Goal: Task Accomplishment & Management: Use online tool/utility

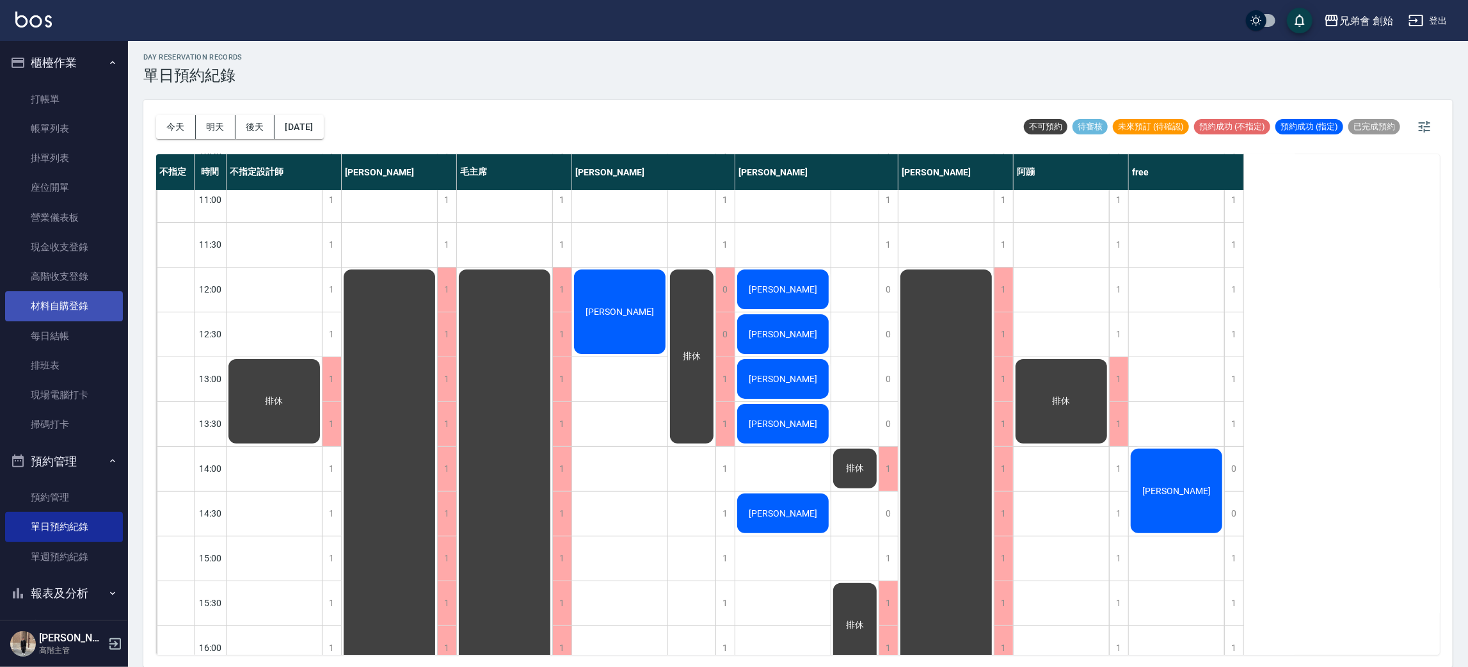
click at [86, 314] on link "材料自購登錄" at bounding box center [64, 305] width 118 height 29
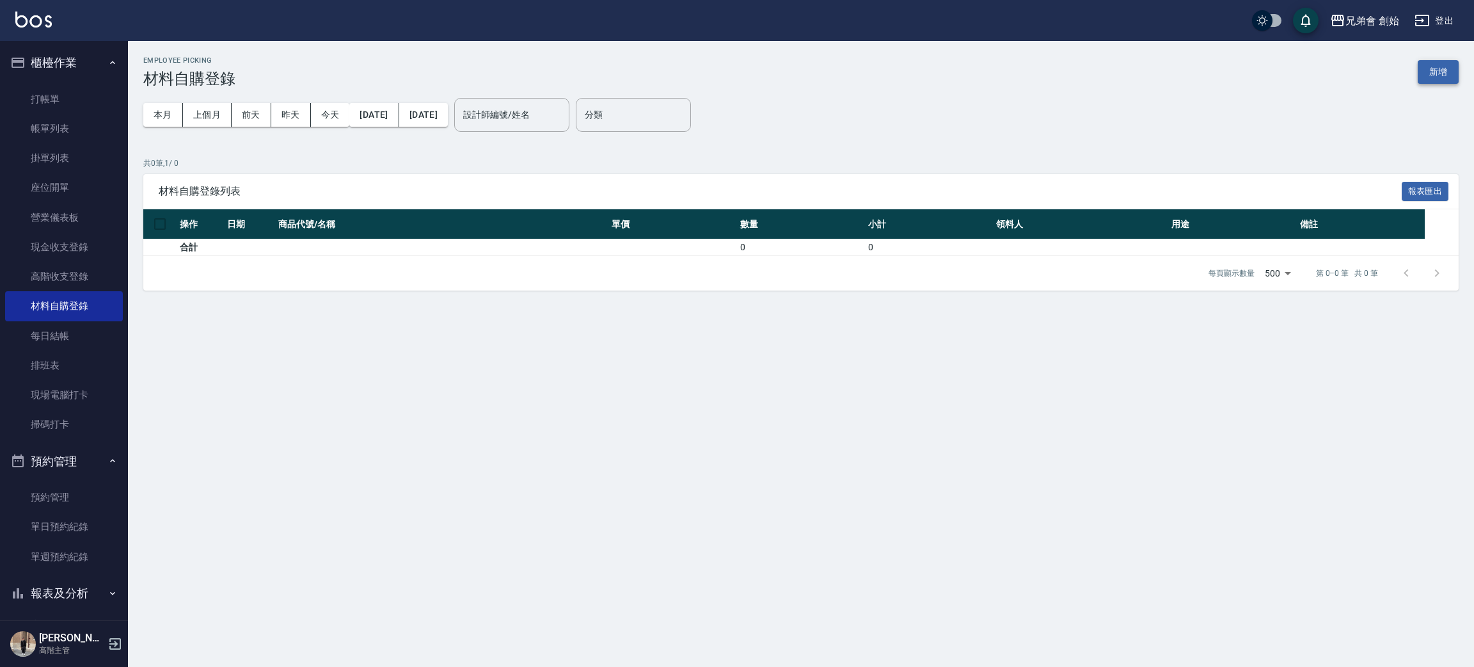
click at [1443, 69] on button "新增" at bounding box center [1438, 72] width 41 height 24
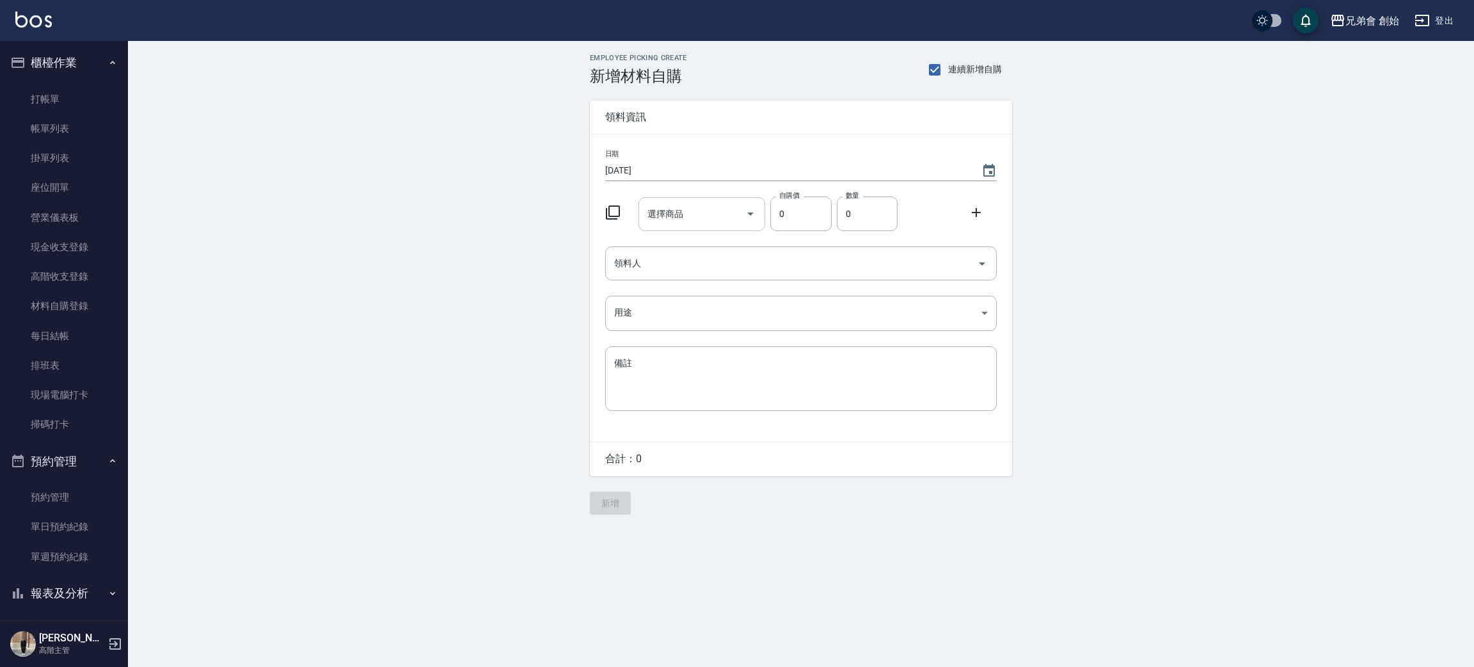
click at [723, 200] on div "選擇商品" at bounding box center [702, 214] width 127 height 34
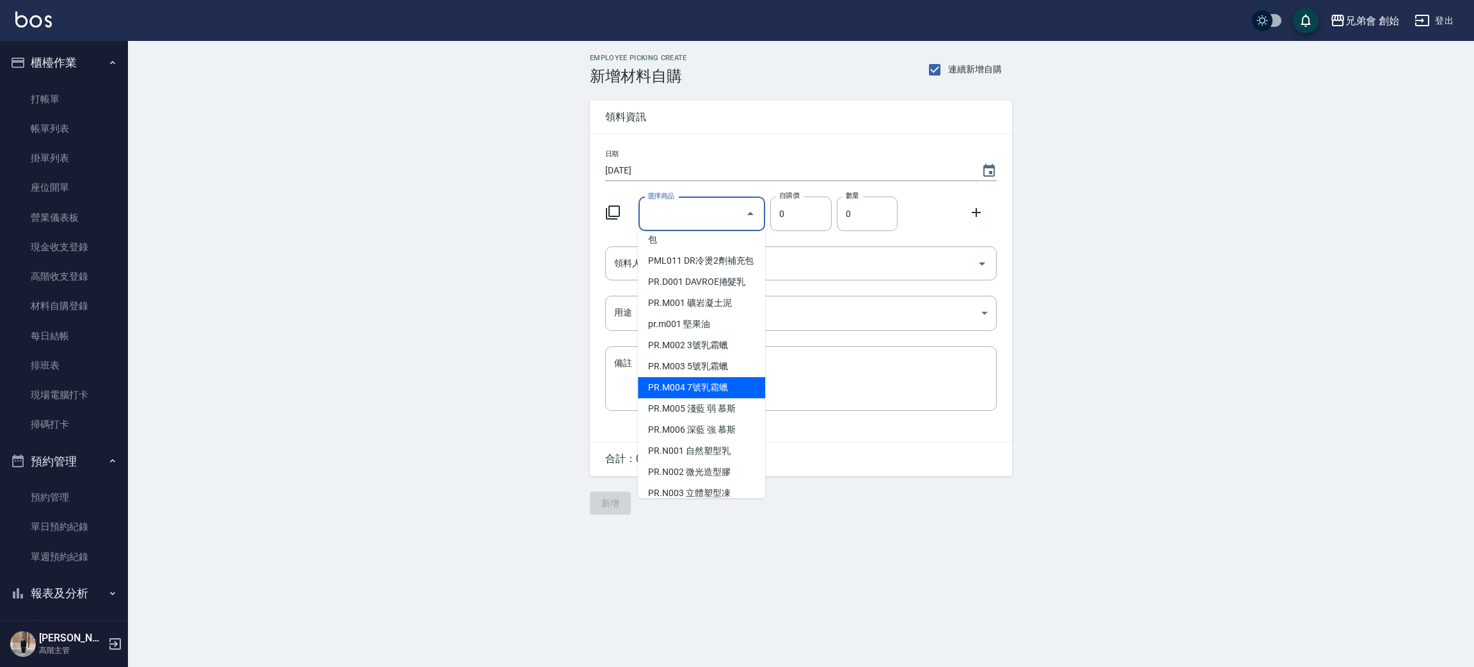
scroll to position [3839, 0]
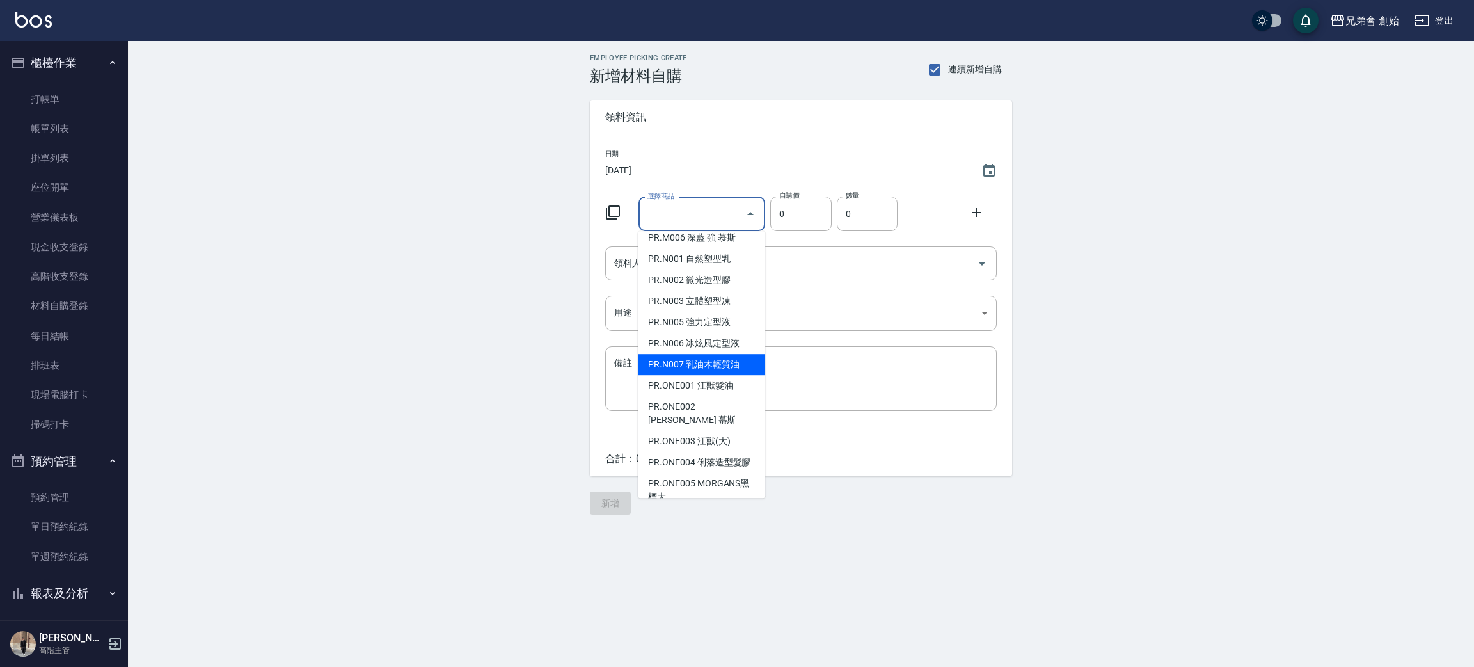
click at [735, 360] on li "PR.N007 乳油木輕質油" at bounding box center [701, 364] width 127 height 21
type input "乳油木輕質油"
type input "525"
type input "1"
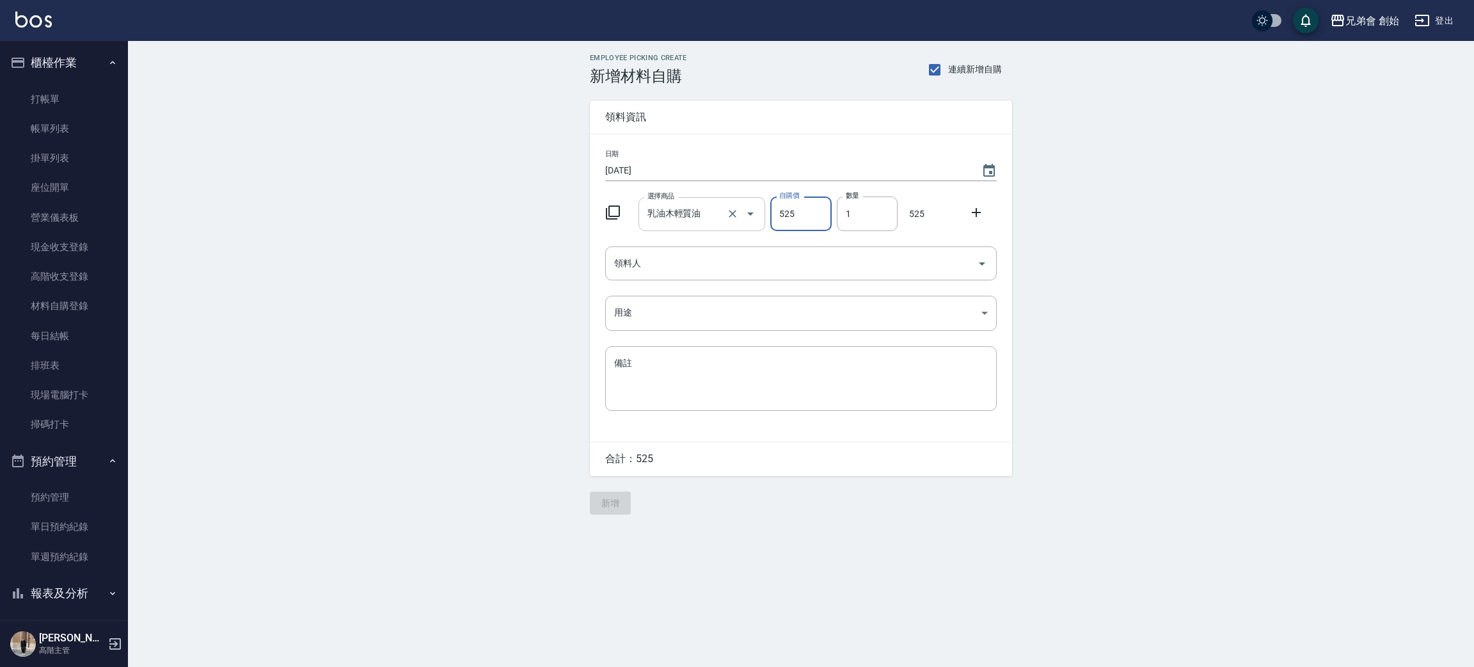
click at [724, 216] on div at bounding box center [742, 214] width 36 height 34
click at [752, 211] on icon "Open" at bounding box center [750, 213] width 15 height 15
click at [738, 243] on li "PR.N007 乳油木輕質油" at bounding box center [701, 246] width 127 height 21
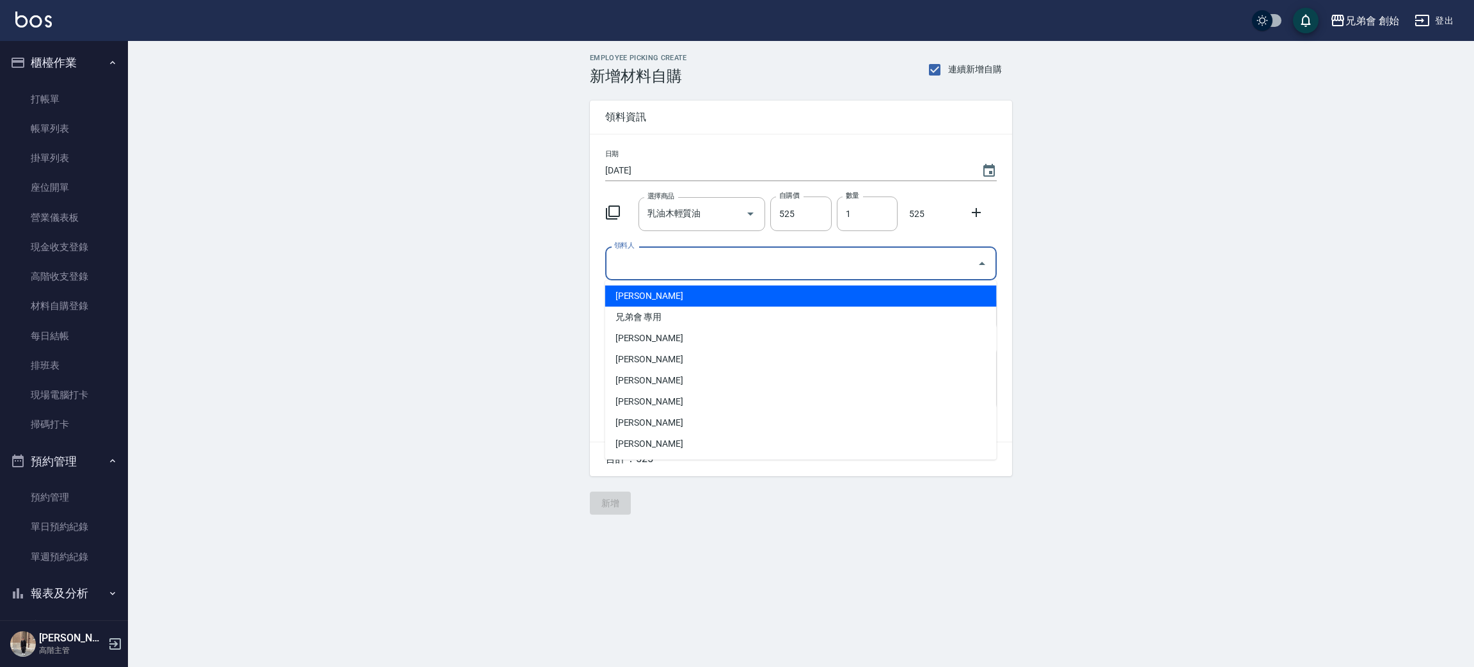
click at [744, 264] on input "領料人" at bounding box center [791, 263] width 361 height 22
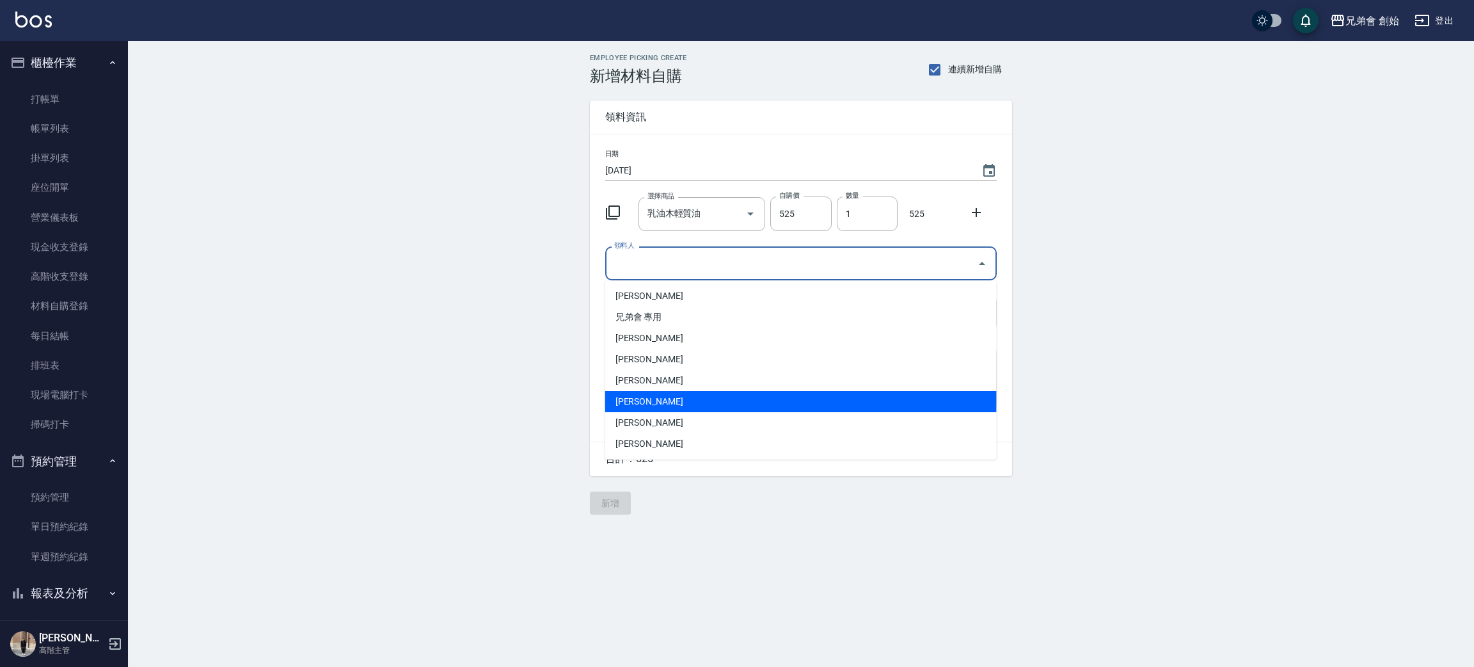
click at [666, 399] on li "鄒鋌鋒" at bounding box center [801, 401] width 392 height 21
type input "鄒鋌鋒"
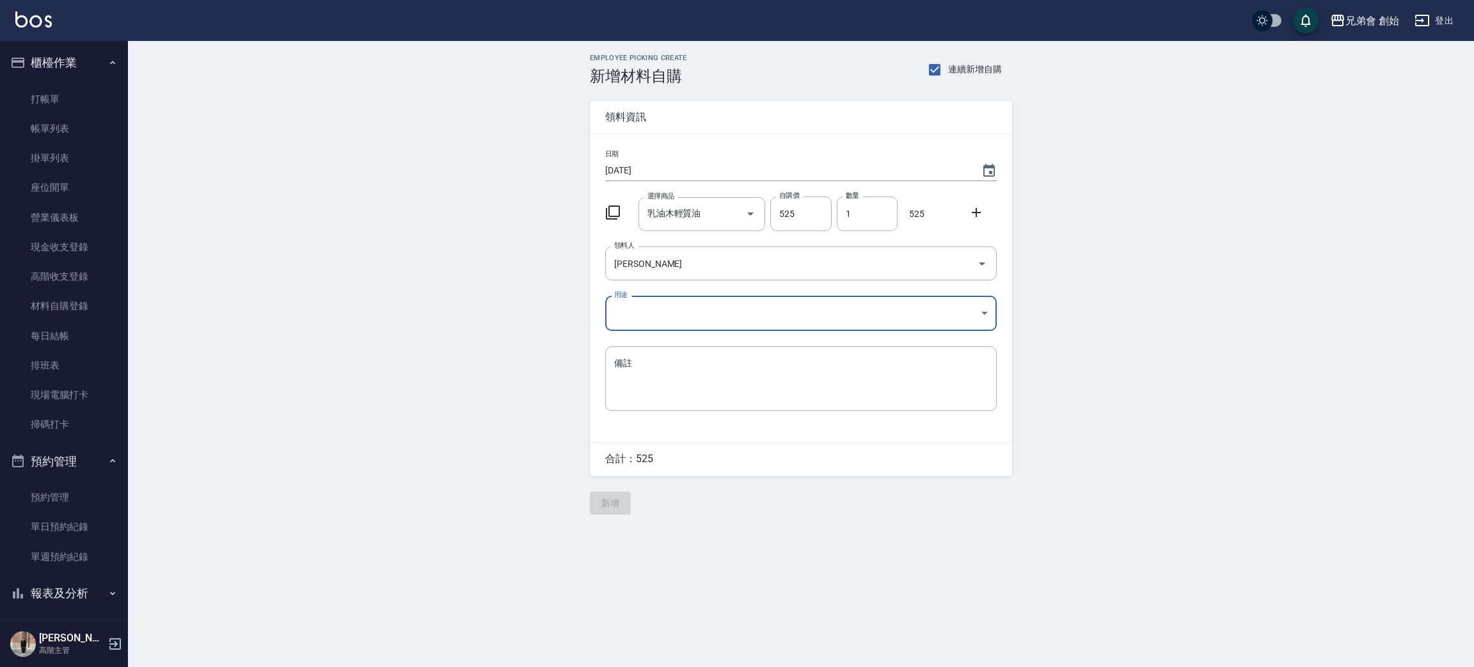
click at [676, 324] on body "兄弟會 創始 登出 櫃檯作業 打帳單 帳單列表 掛單列表 座位開單 營業儀表板 現金收支登錄 高階收支登錄 材料自購登錄 每日結帳 排班表 現場電腦打卡 掃碼…" at bounding box center [737, 333] width 1474 height 667
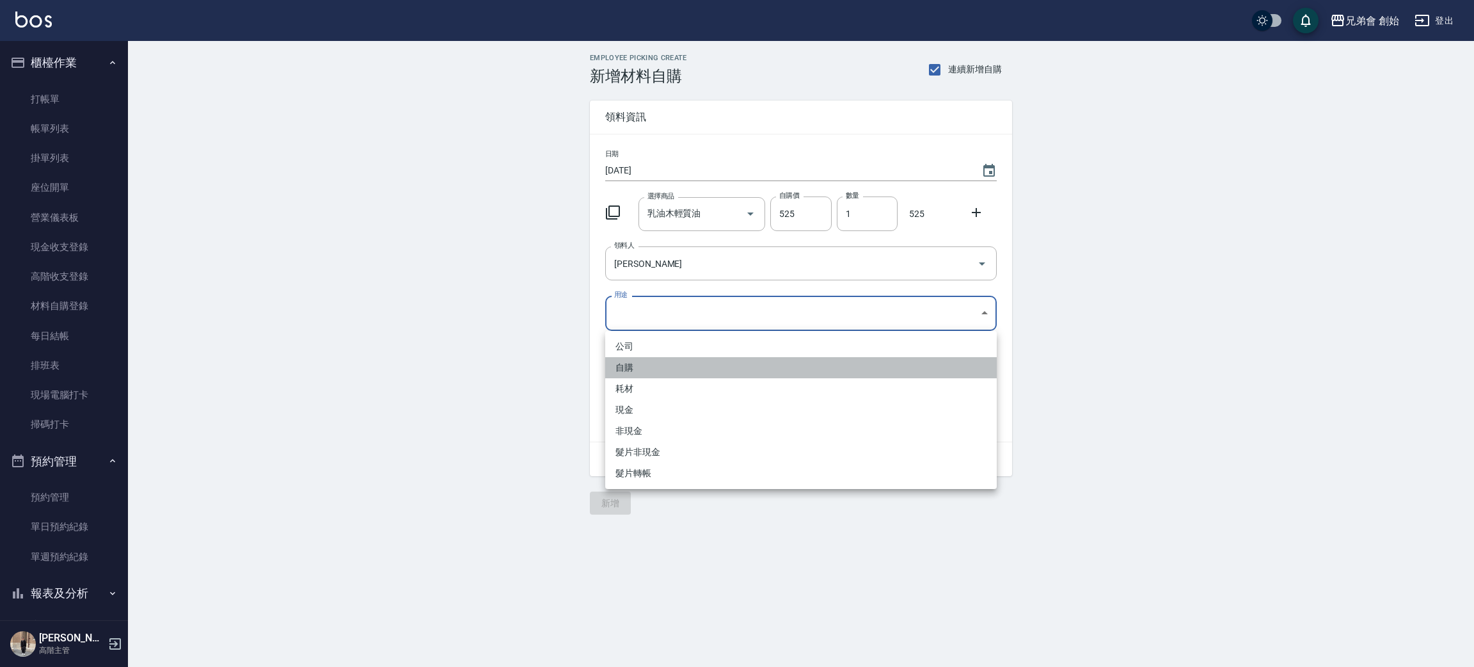
click at [654, 371] on li "自購" at bounding box center [801, 367] width 392 height 21
type input "自購"
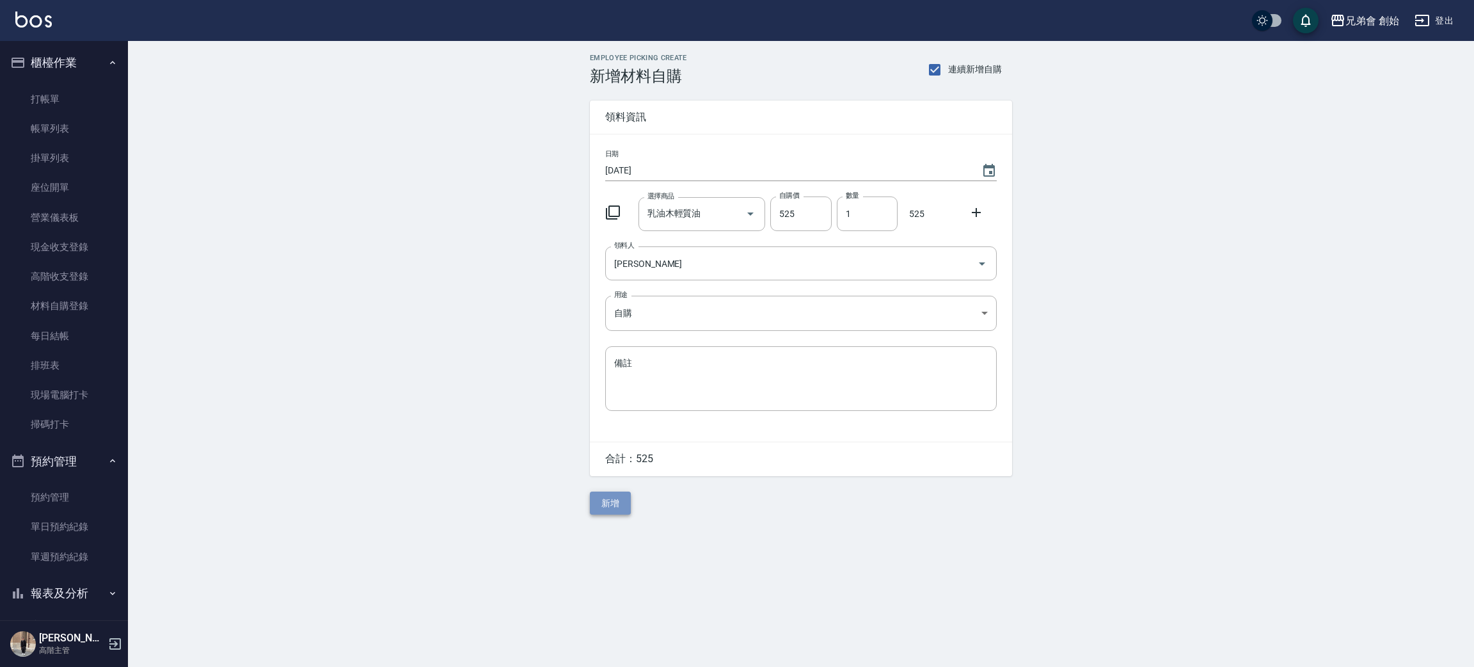
click at [614, 502] on button "新增" at bounding box center [610, 503] width 41 height 24
